Goal: Find specific page/section: Find specific page/section

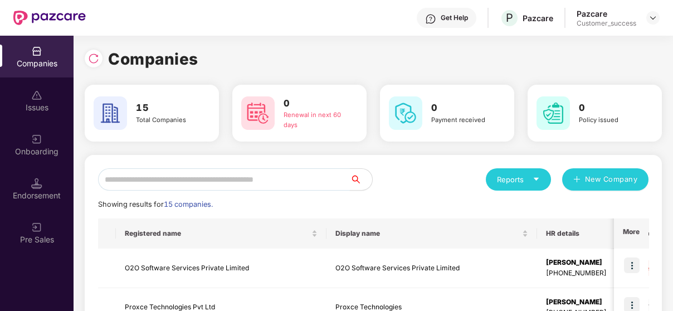
click at [265, 178] on input "text" at bounding box center [224, 179] width 252 height 22
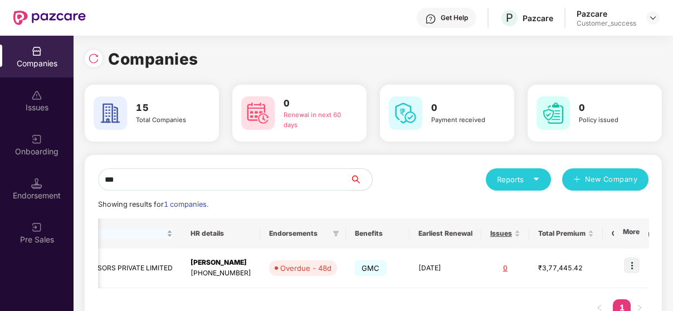
scroll to position [0, 1]
type input "***"
click at [640, 263] on td at bounding box center [631, 268] width 35 height 40
click at [632, 260] on img at bounding box center [632, 265] width 16 height 16
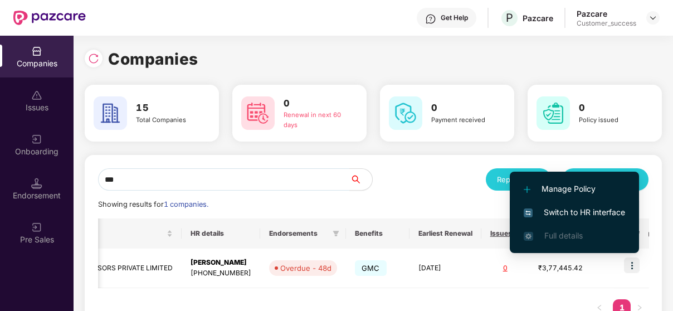
click at [611, 204] on li "Switch to HR interface" at bounding box center [574, 211] width 129 height 23
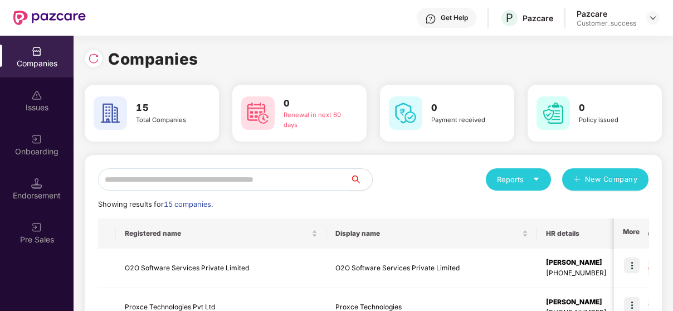
click at [208, 178] on input "text" at bounding box center [224, 179] width 252 height 22
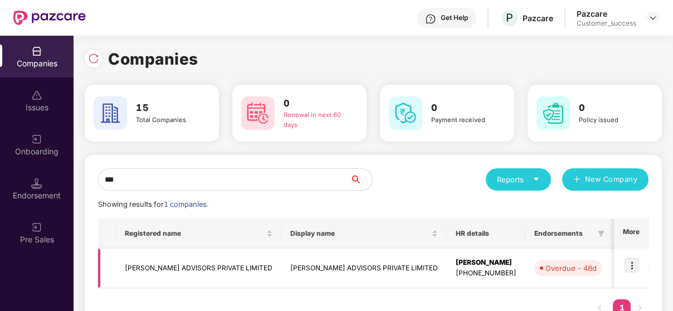
type input "***"
click at [146, 276] on td "[PERSON_NAME] ADVISORS PRIVATE LIMITED" at bounding box center [198, 268] width 165 height 40
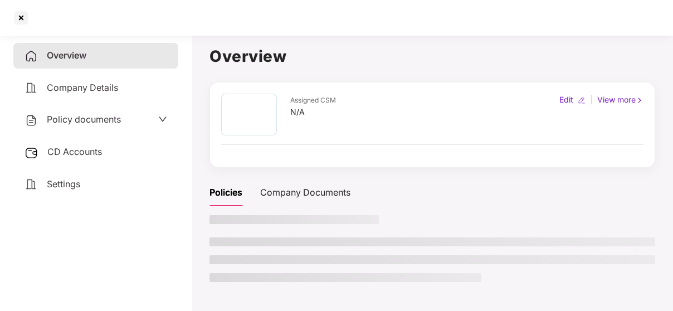
scroll to position [0, 0]
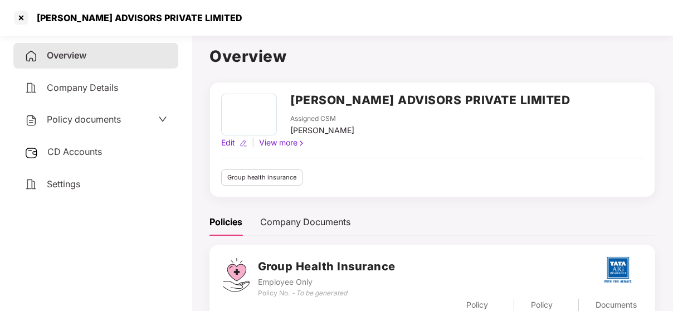
click at [87, 119] on span "Policy documents" at bounding box center [84, 119] width 74 height 11
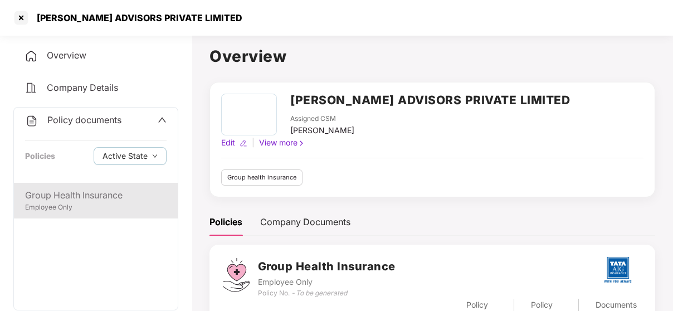
click at [54, 204] on div "Employee Only" at bounding box center [95, 207] width 141 height 11
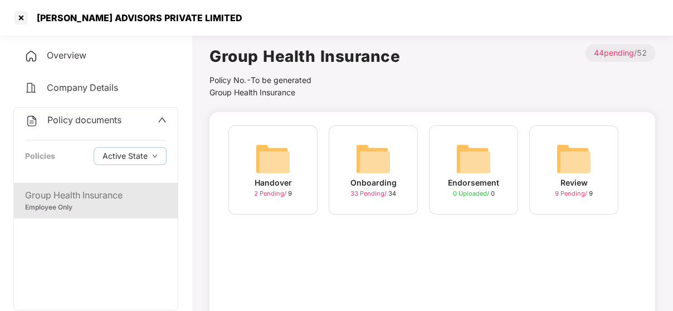
click at [364, 177] on div "Onboarding" at bounding box center [373, 183] width 46 height 12
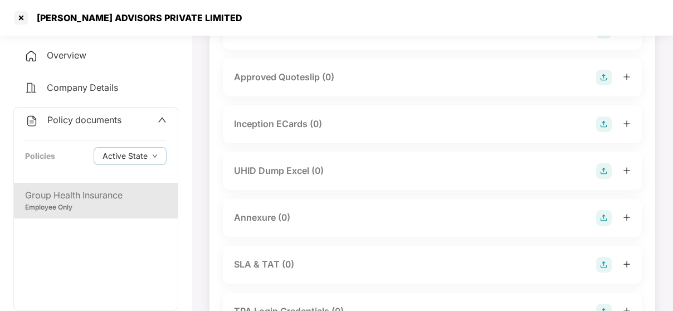
scroll to position [446, 0]
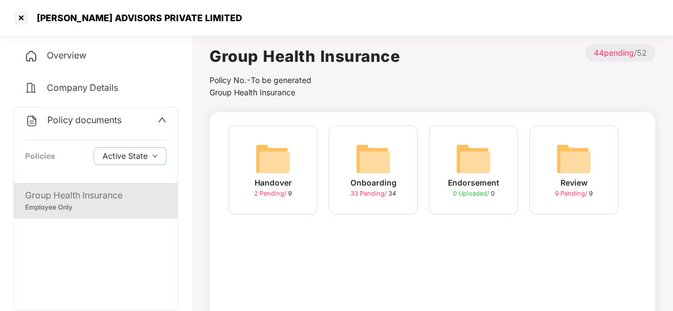
click at [466, 178] on div "Endorsement" at bounding box center [473, 183] width 51 height 12
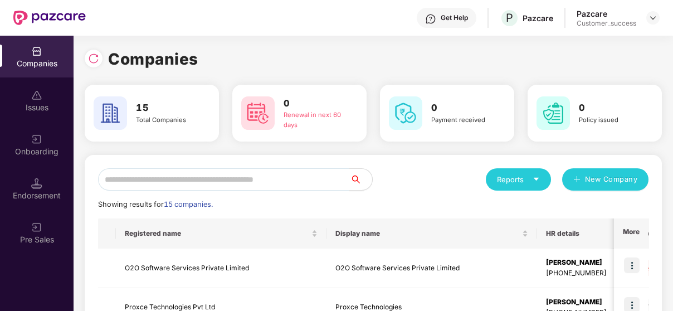
scroll to position [0, 1]
click at [236, 185] on input "text" at bounding box center [224, 179] width 252 height 22
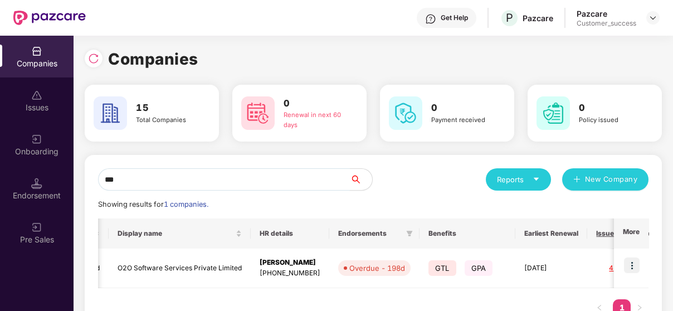
scroll to position [38, 0]
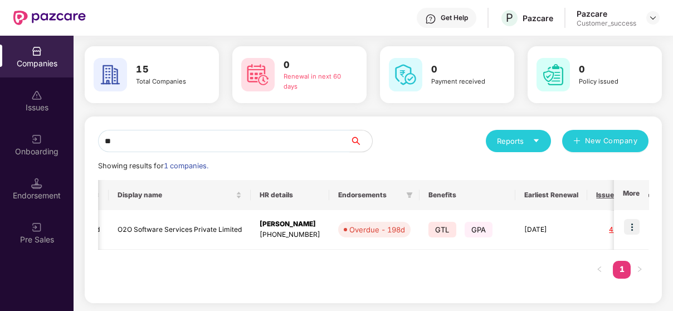
type input "*"
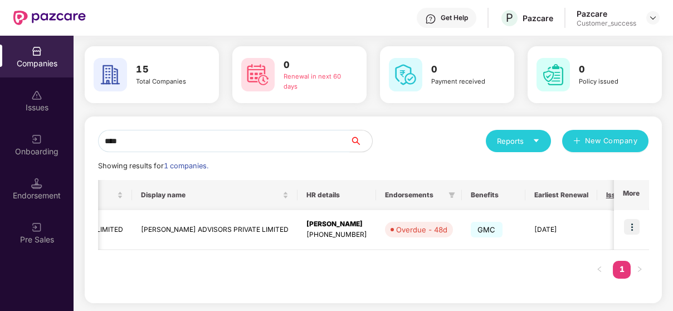
type input "****"
click at [196, 227] on td "[PERSON_NAME] ADVISORS PRIVATE LIMITED" at bounding box center [214, 230] width 165 height 40
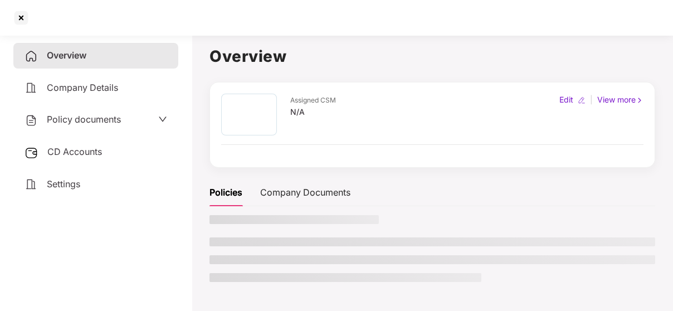
scroll to position [0, 0]
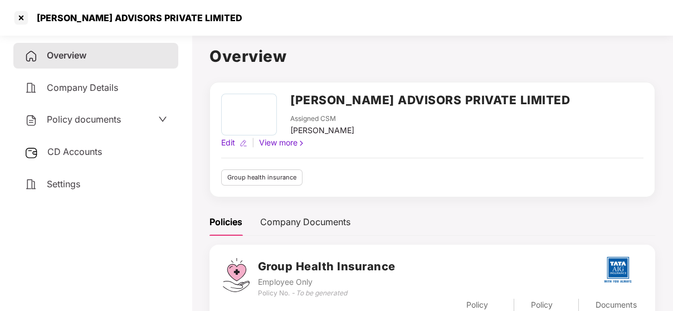
click at [98, 119] on span "Policy documents" at bounding box center [84, 119] width 74 height 11
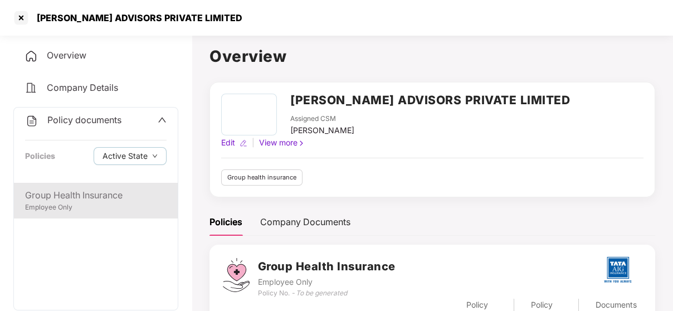
click at [82, 192] on div "Group Health Insurance" at bounding box center [95, 195] width 141 height 14
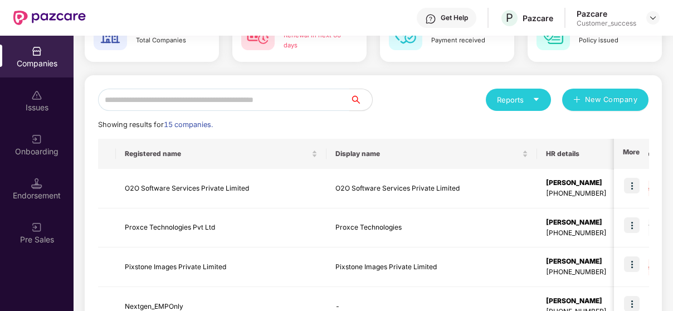
scroll to position [82, 0]
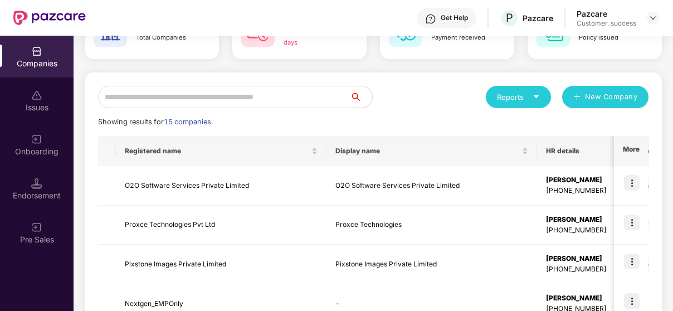
click at [209, 92] on input "text" at bounding box center [224, 97] width 252 height 22
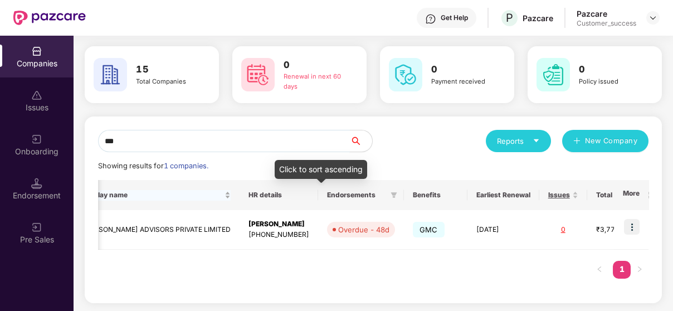
scroll to position [0, 265]
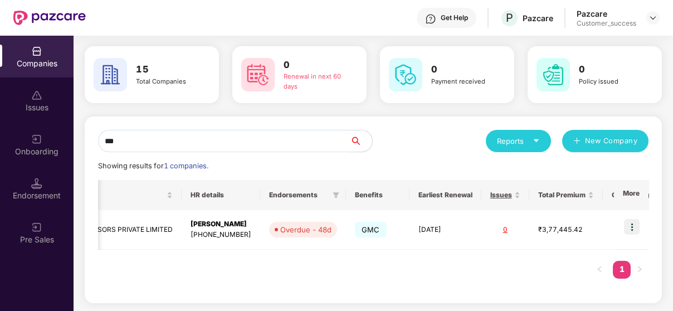
type input "***"
